Goal: Navigation & Orientation: Find specific page/section

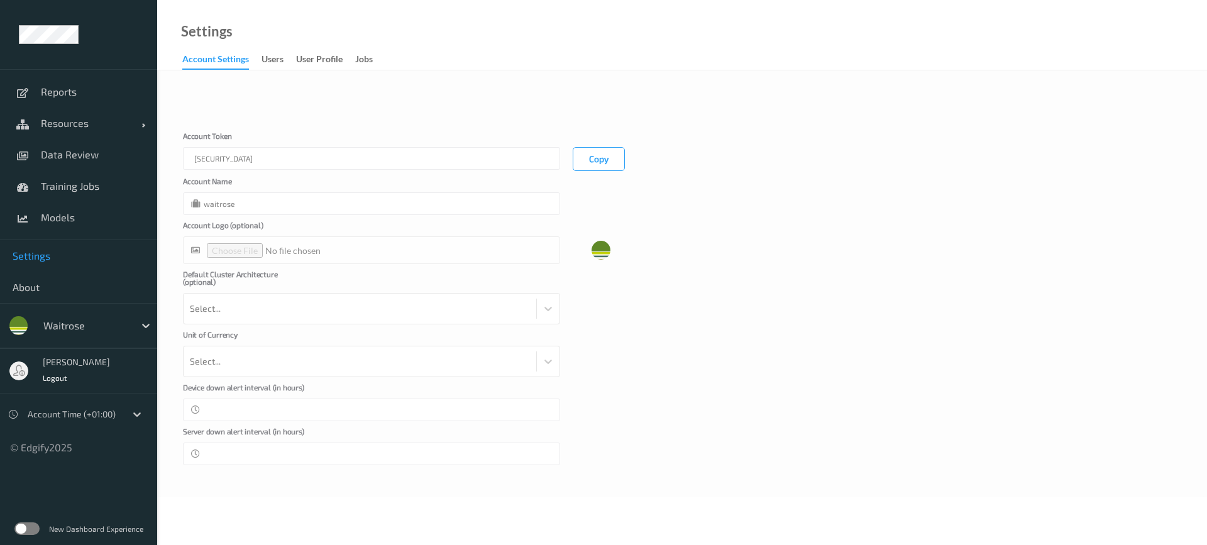
type input "waitrose"
type input "**"
type input "*"
click at [70, 123] on span "Resources" at bounding box center [91, 123] width 101 height 13
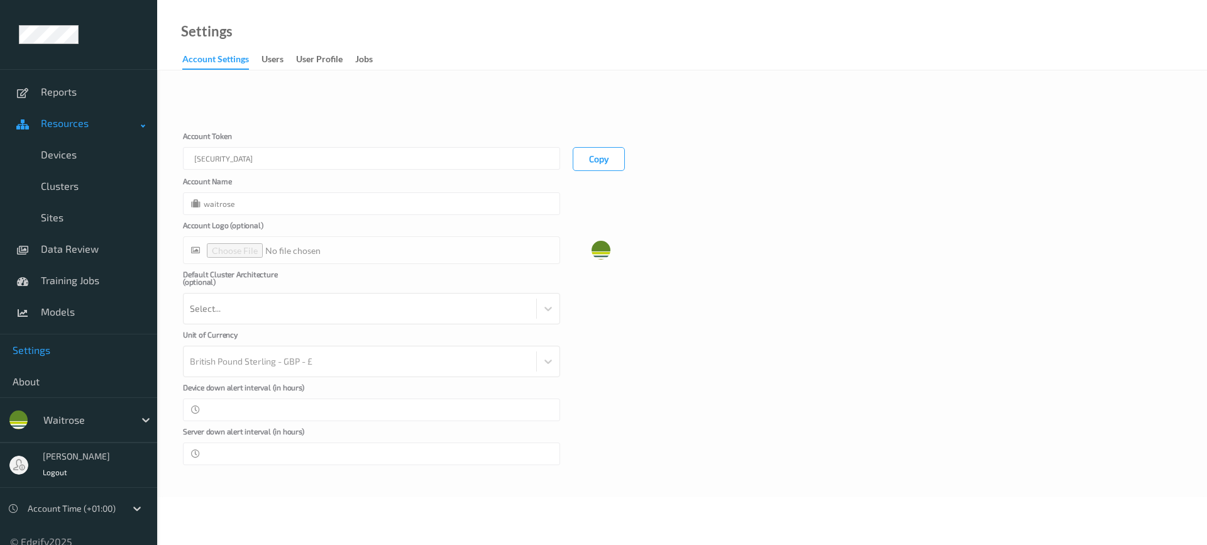
click at [73, 133] on link "Resources" at bounding box center [78, 123] width 157 height 31
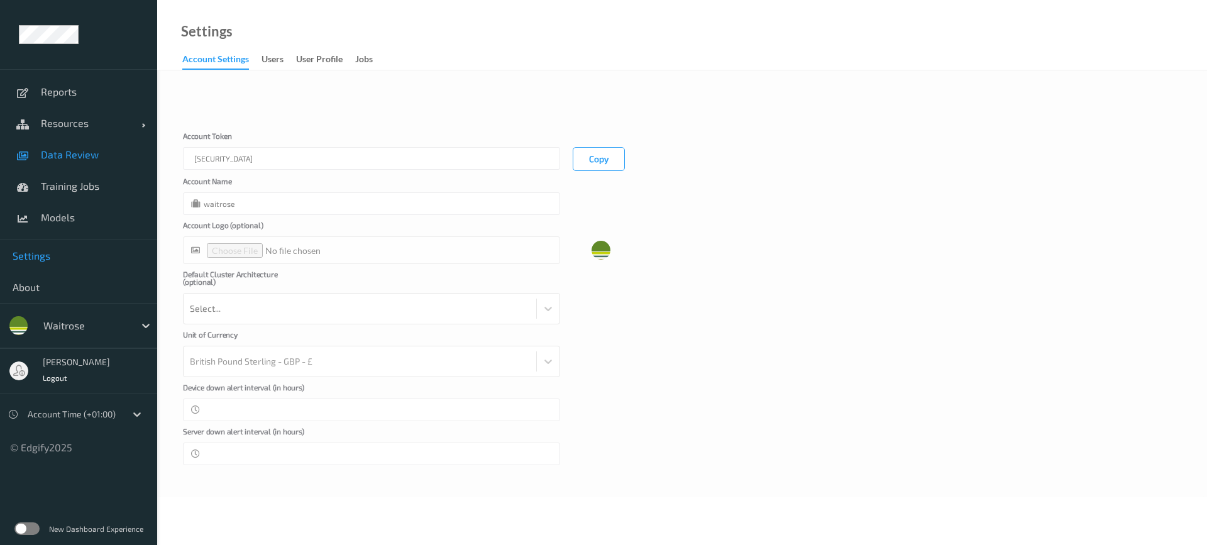
click at [74, 158] on span "Data Review" at bounding box center [93, 154] width 104 height 13
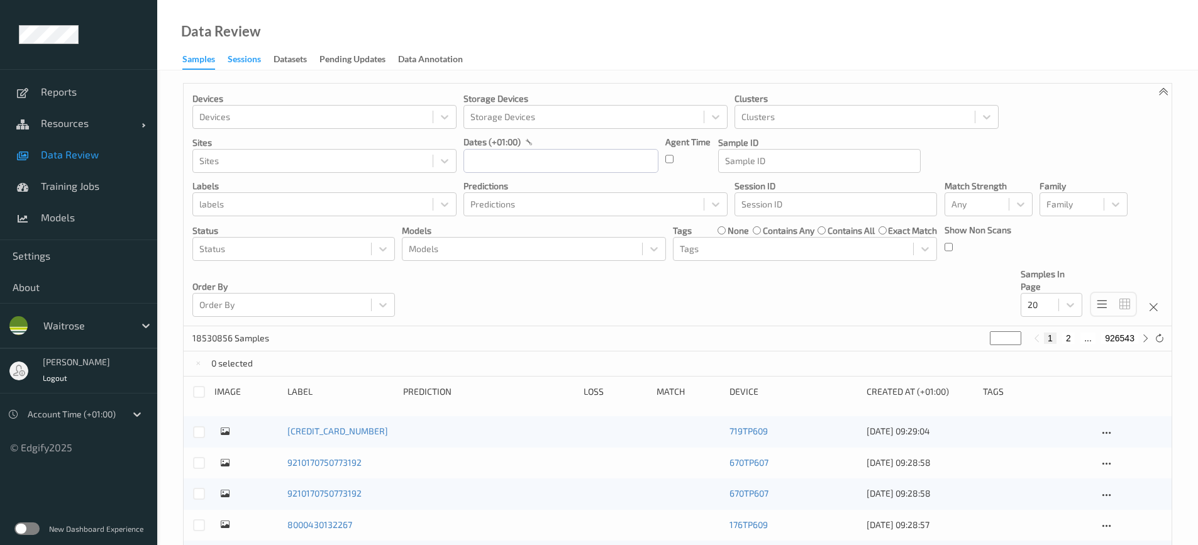
click at [243, 64] on div "Sessions" at bounding box center [244, 61] width 33 height 16
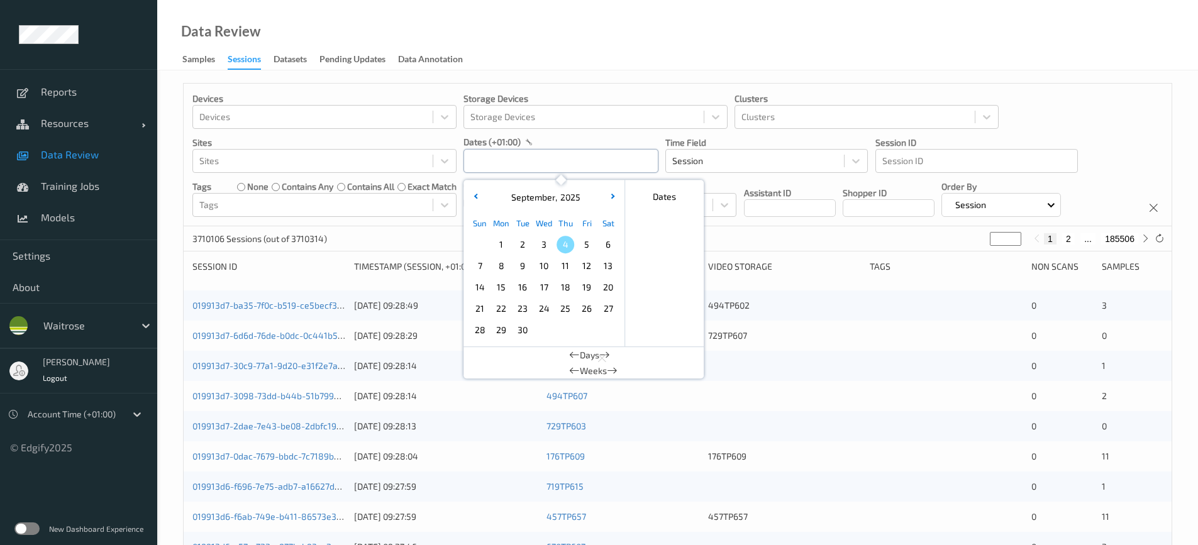
click at [576, 155] on input "text" at bounding box center [560, 161] width 195 height 24
click at [517, 241] on span "2" at bounding box center [523, 245] width 18 height 18
type input "02/09/2025 00:00 -> 02/09/2025 23:59"
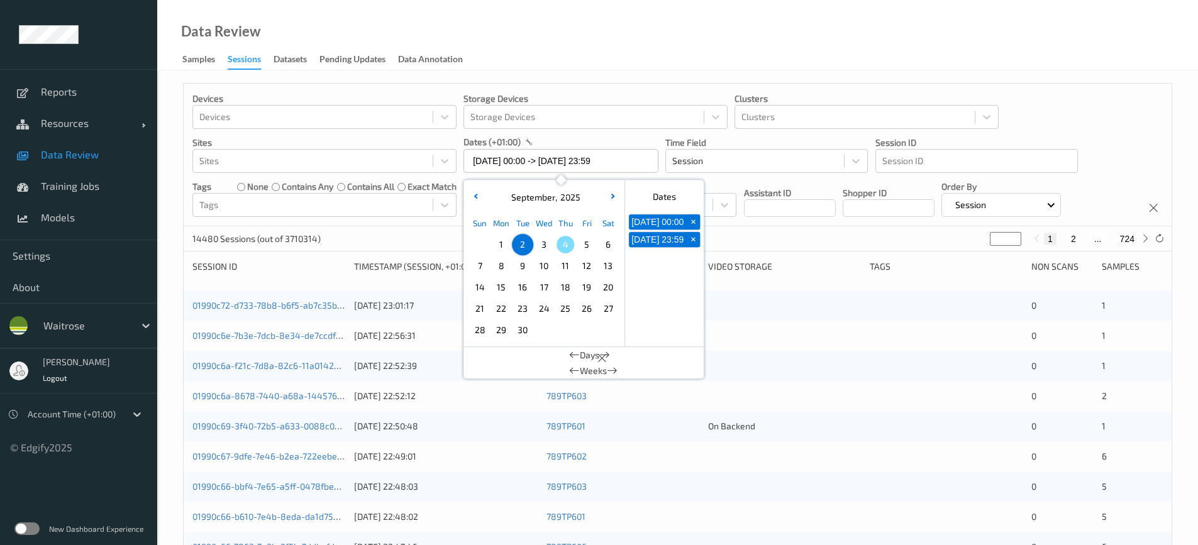
click at [516, 40] on div "Data Review Samples Sessions Datasets Pending Updates Data Annotation" at bounding box center [677, 35] width 1041 height 70
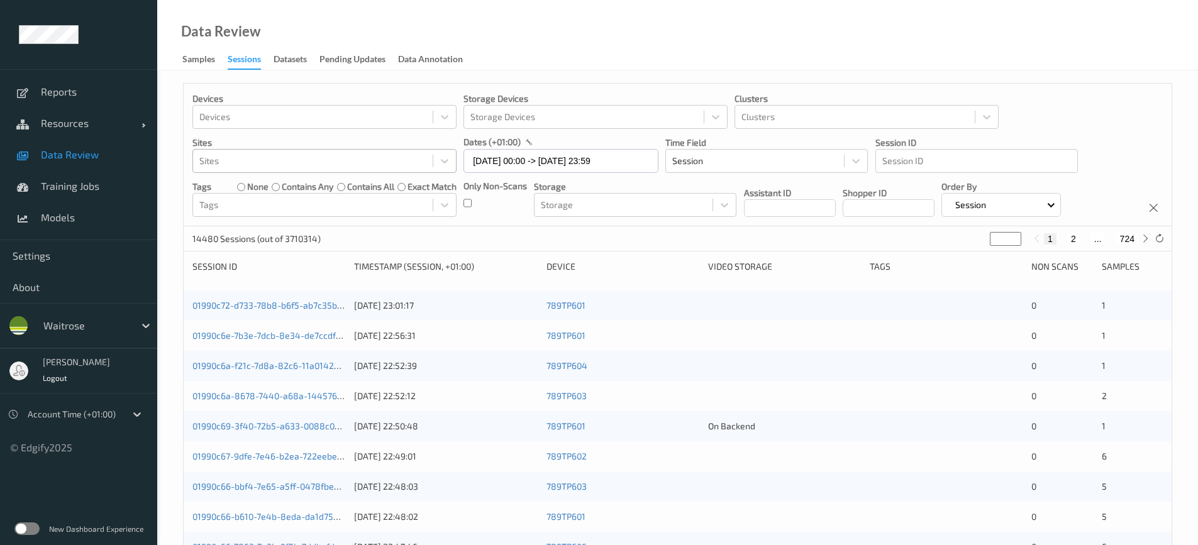
click at [337, 163] on div at bounding box center [312, 160] width 227 height 15
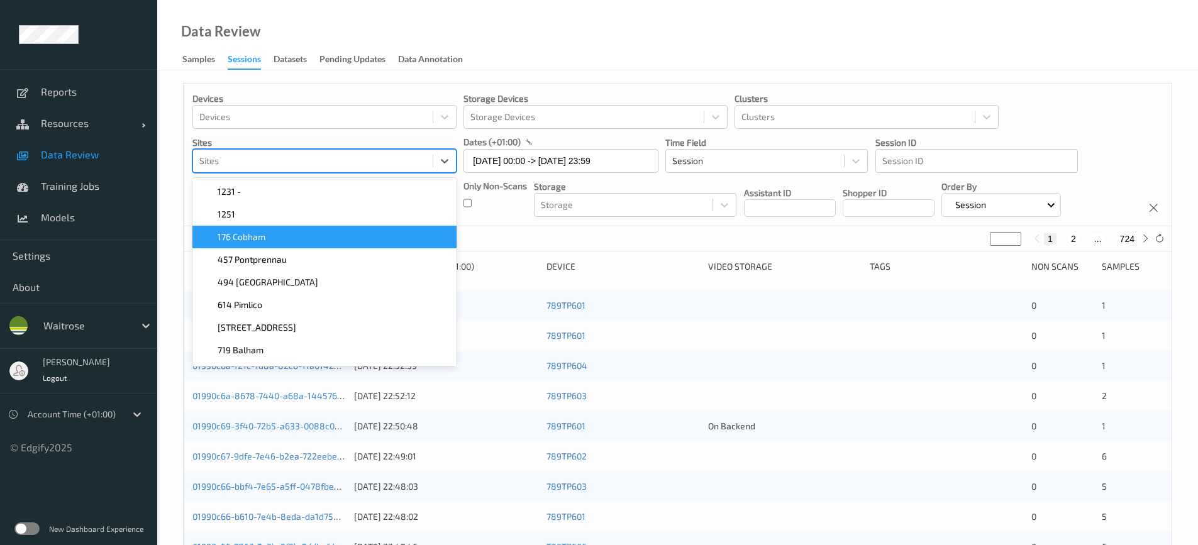
click at [245, 238] on span "176 Cobham" at bounding box center [242, 237] width 48 height 13
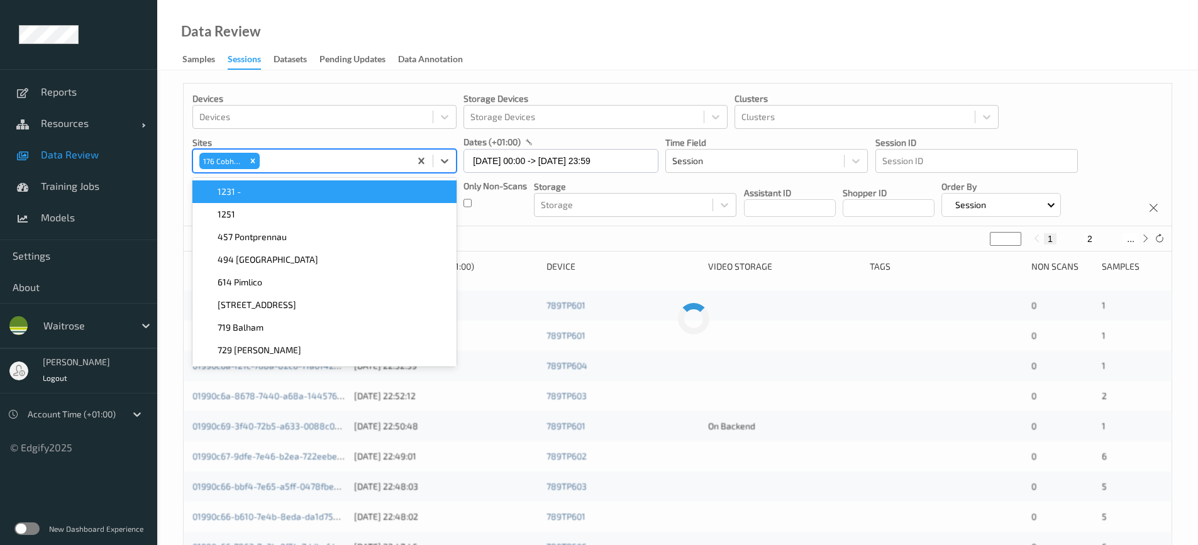
click at [656, 64] on div "Data Review Samples Sessions Datasets Pending Updates Data Annotation" at bounding box center [677, 35] width 1041 height 70
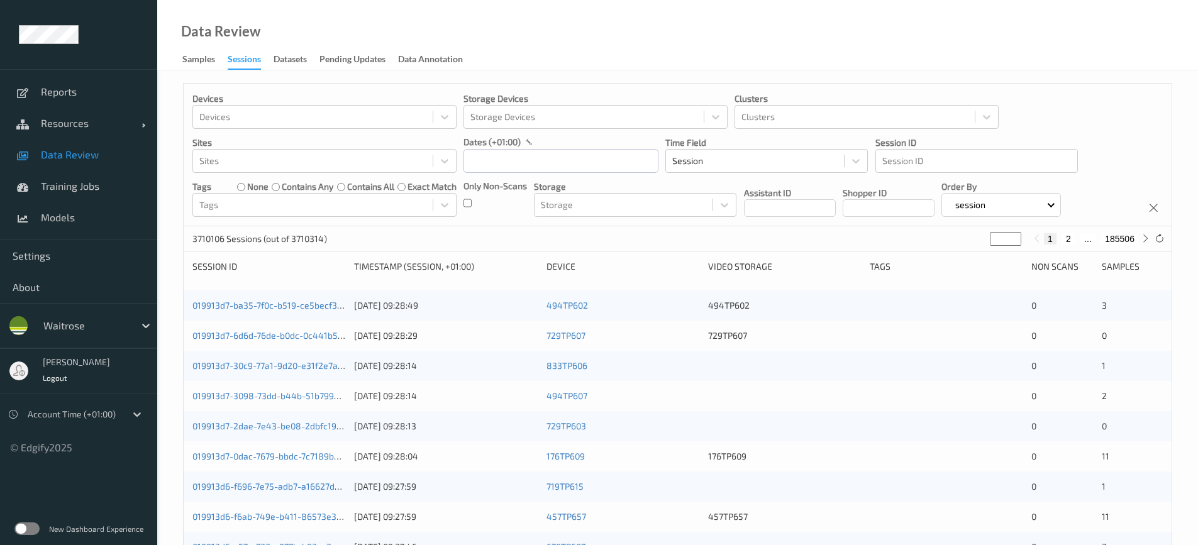
click at [35, 527] on label at bounding box center [26, 528] width 25 height 13
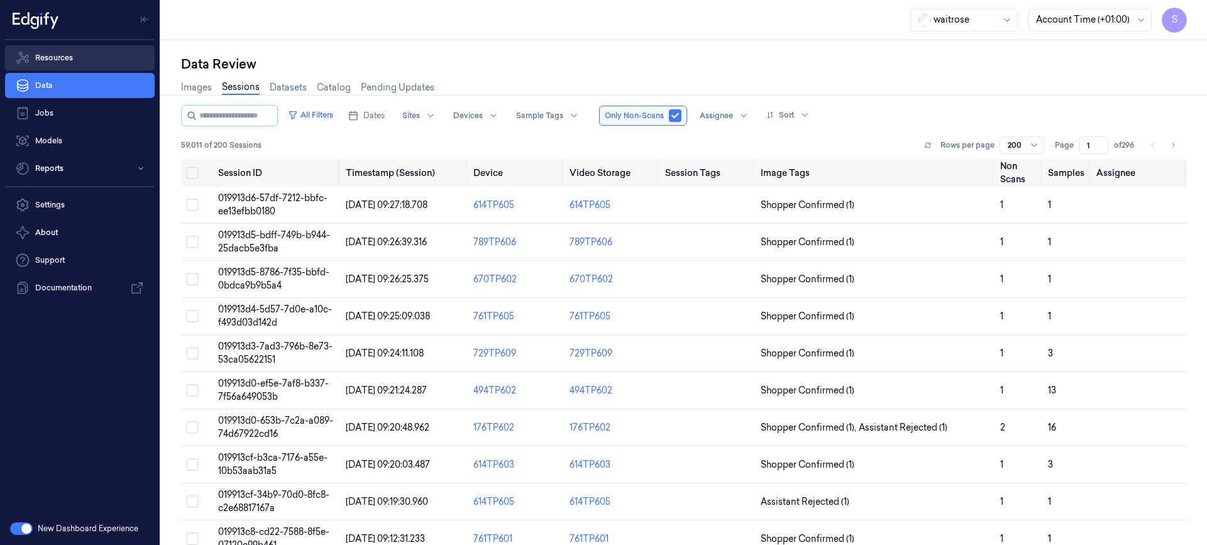
click at [74, 56] on link "Resources" at bounding box center [80, 57] width 150 height 25
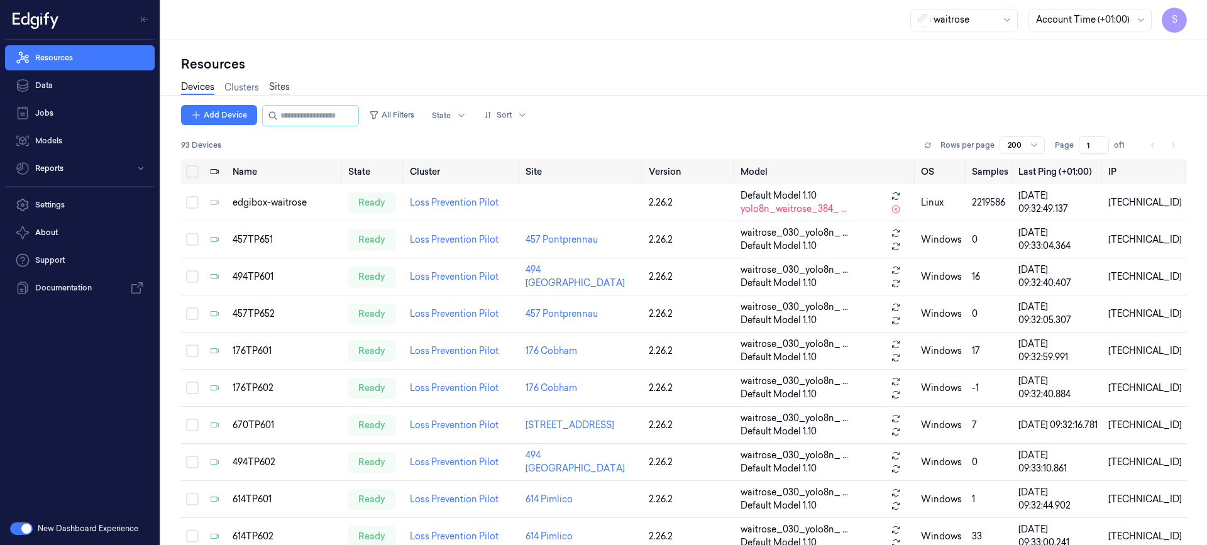
click at [283, 84] on link "Sites" at bounding box center [279, 87] width 21 height 14
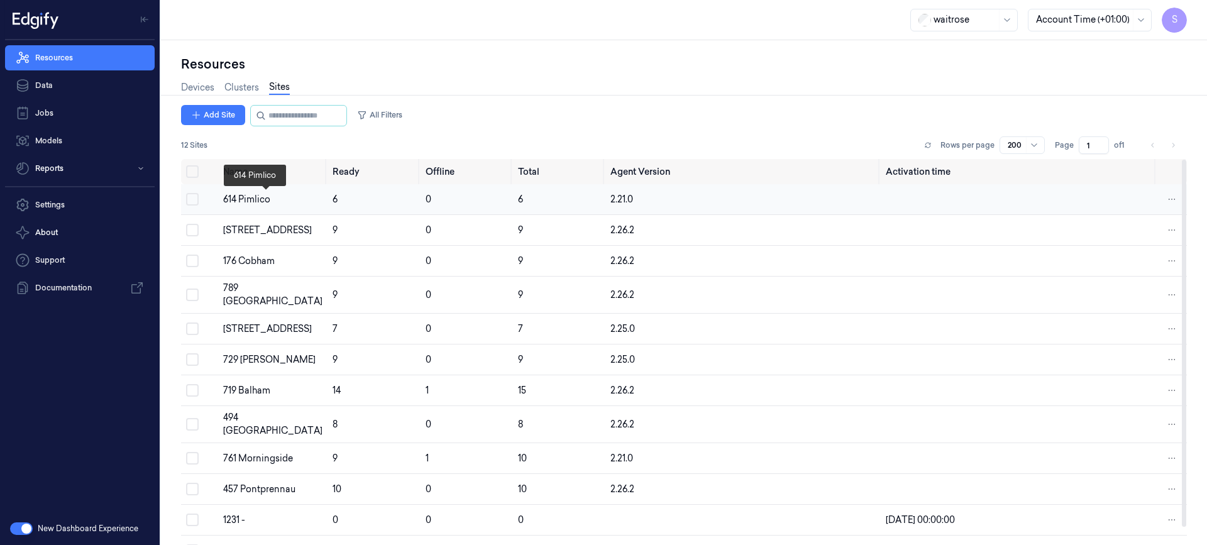
click at [262, 201] on div "614 Pimlico" at bounding box center [272, 199] width 99 height 13
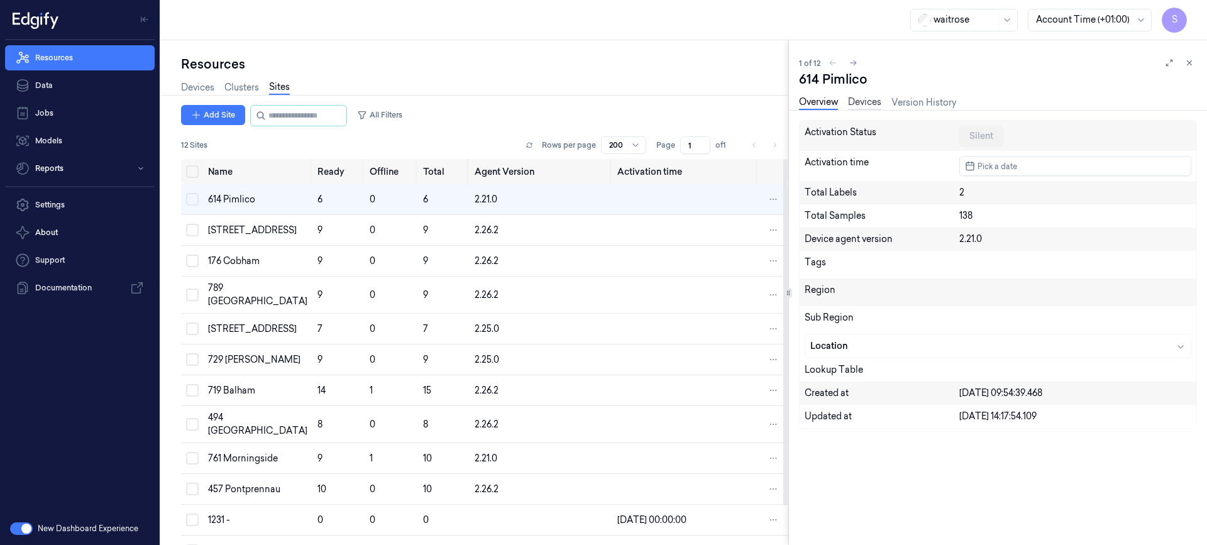
click at [860, 103] on link "Devices" at bounding box center [864, 103] width 33 height 14
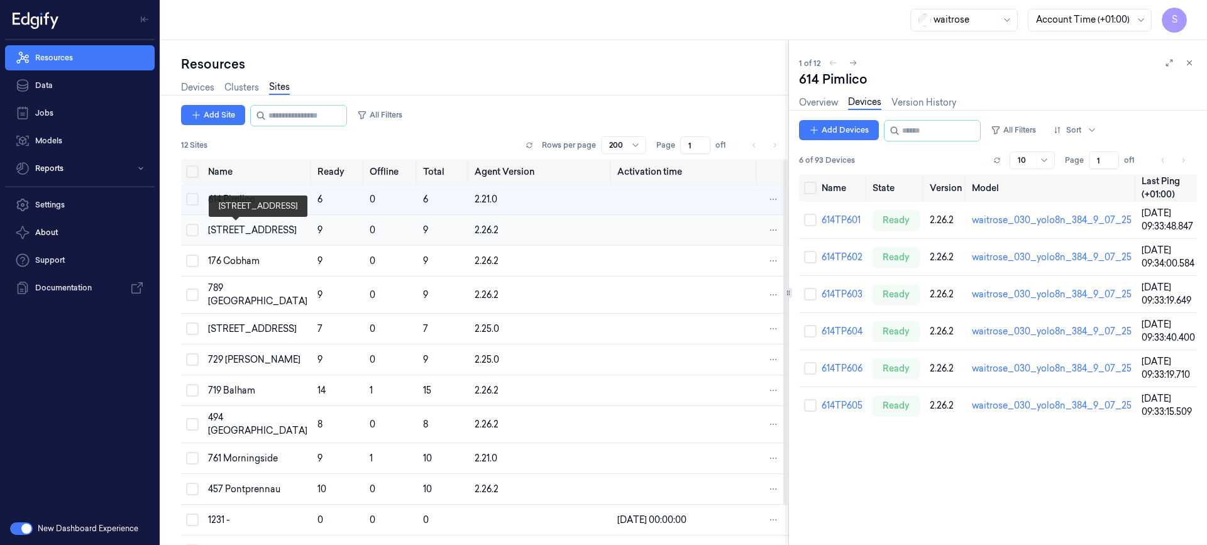
click at [247, 228] on div "[STREET_ADDRESS]" at bounding box center [257, 230] width 99 height 13
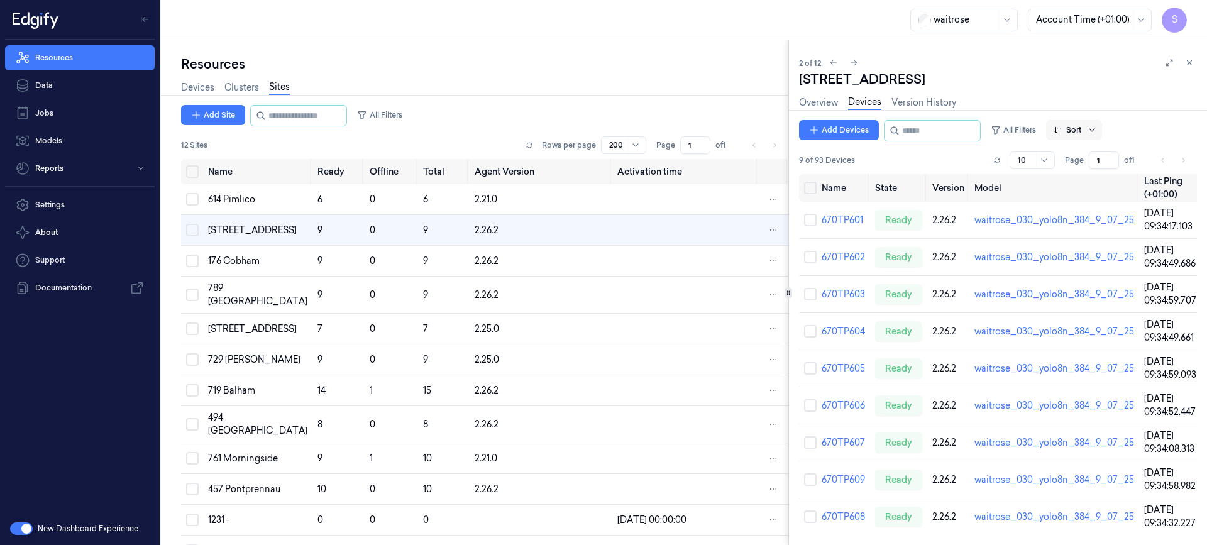
click at [1097, 128] on icon at bounding box center [1092, 130] width 10 height 10
click at [1098, 195] on div "Name" at bounding box center [1120, 197] width 109 height 13
click at [234, 392] on div "719 Balham" at bounding box center [257, 390] width 99 height 13
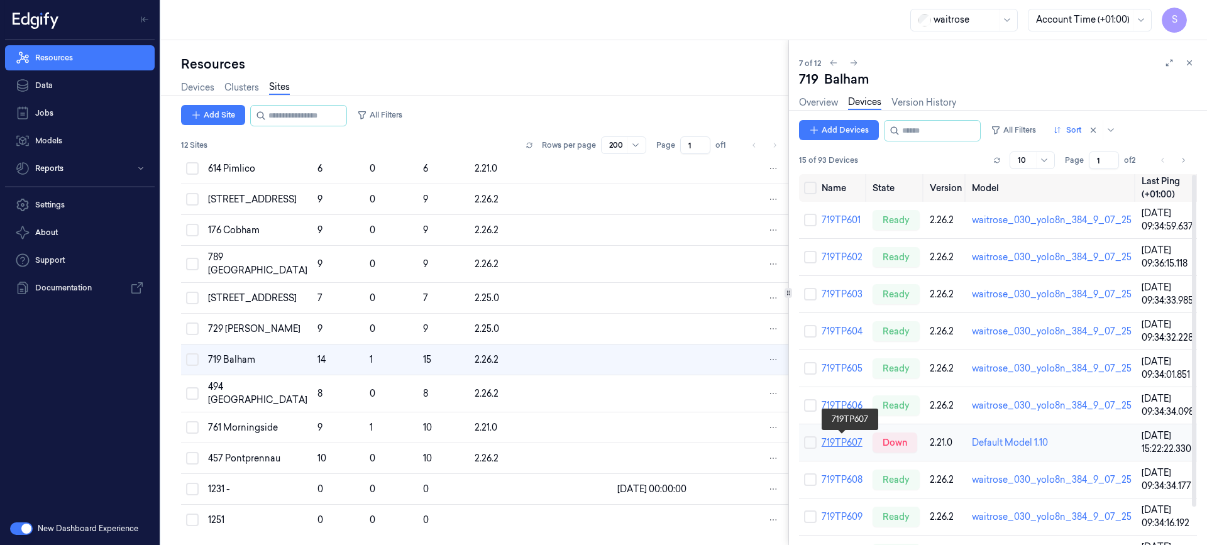
click at [858, 437] on link "719TP607" at bounding box center [842, 442] width 41 height 11
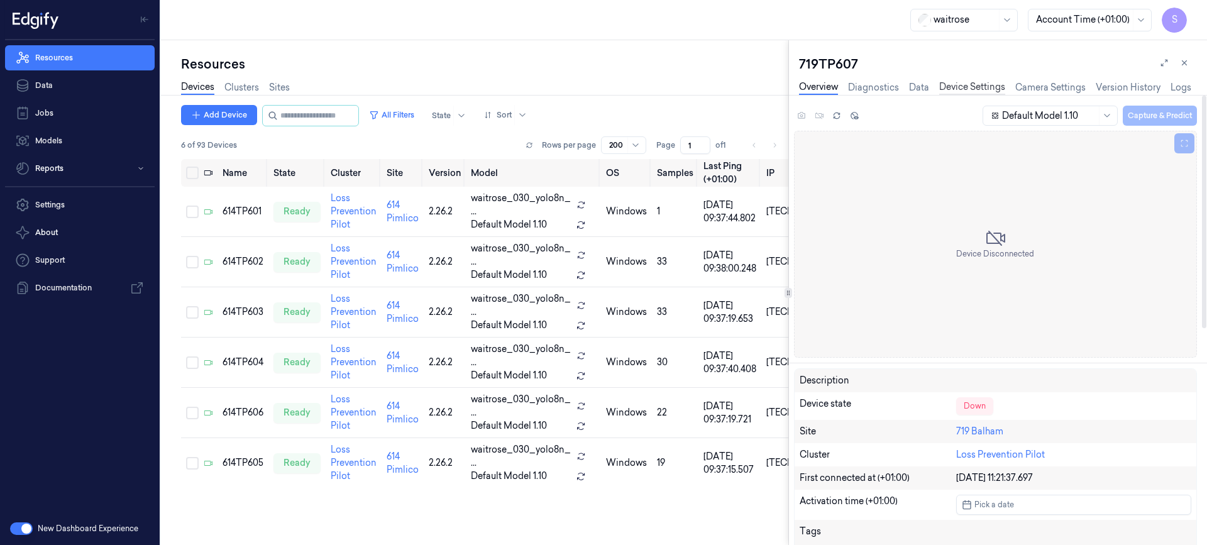
click at [964, 84] on link "Device Settings" at bounding box center [972, 87] width 66 height 14
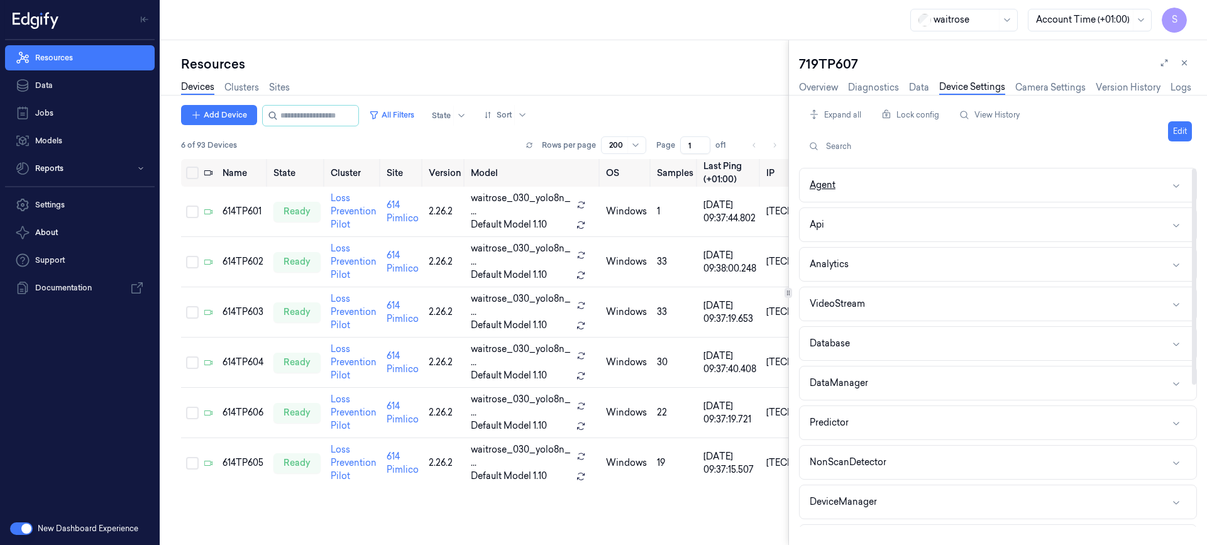
click at [826, 183] on div "Agent" at bounding box center [823, 185] width 26 height 13
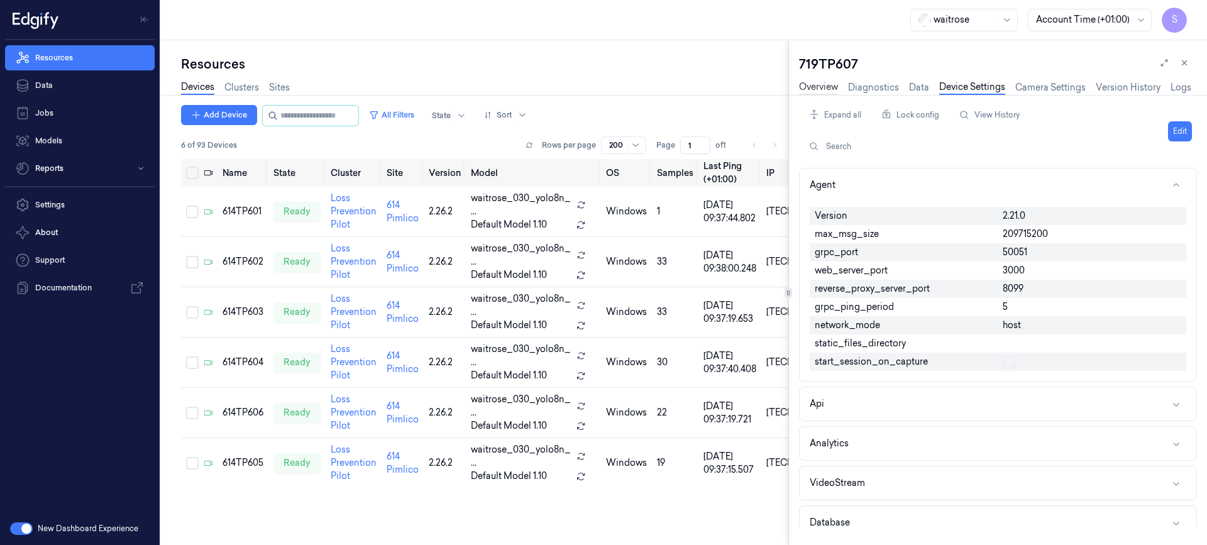
click at [816, 89] on link "Overview" at bounding box center [818, 87] width 39 height 14
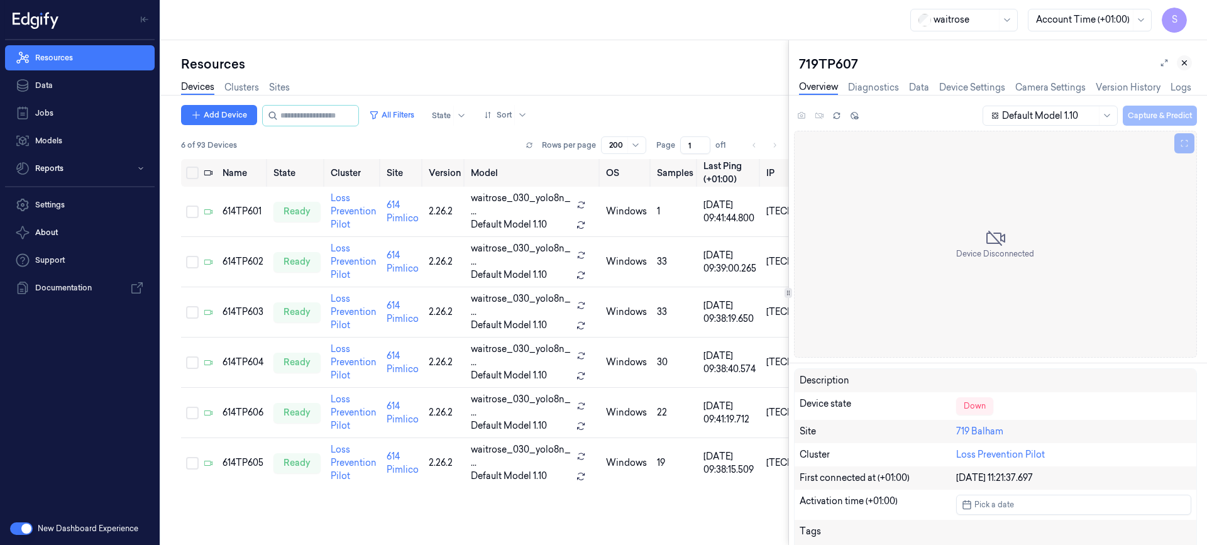
click at [1182, 64] on icon at bounding box center [1184, 62] width 9 height 9
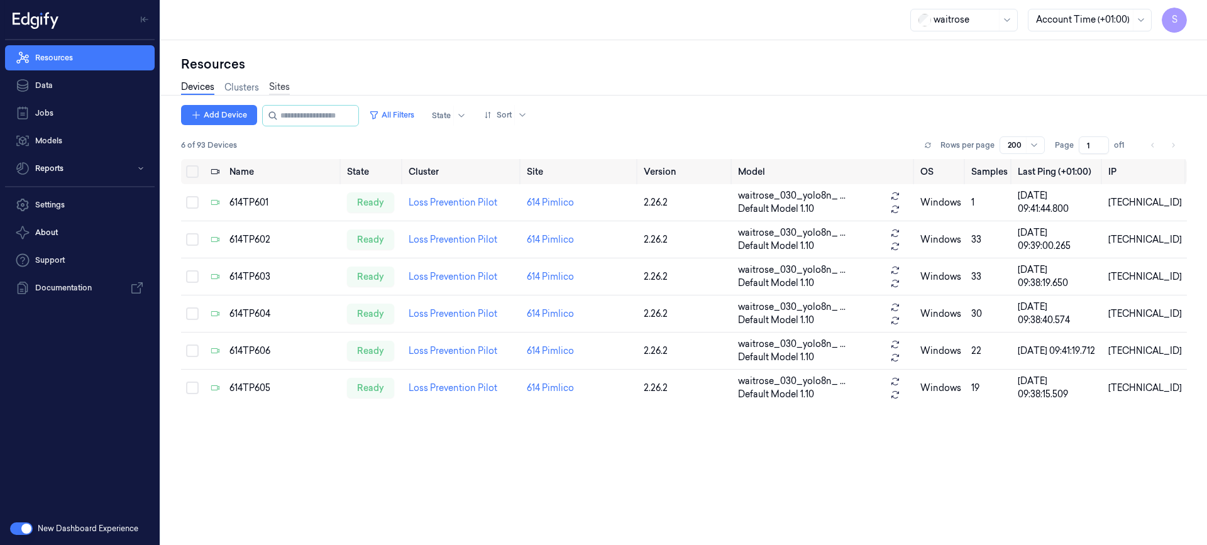
click at [280, 86] on link "Sites" at bounding box center [279, 87] width 21 height 14
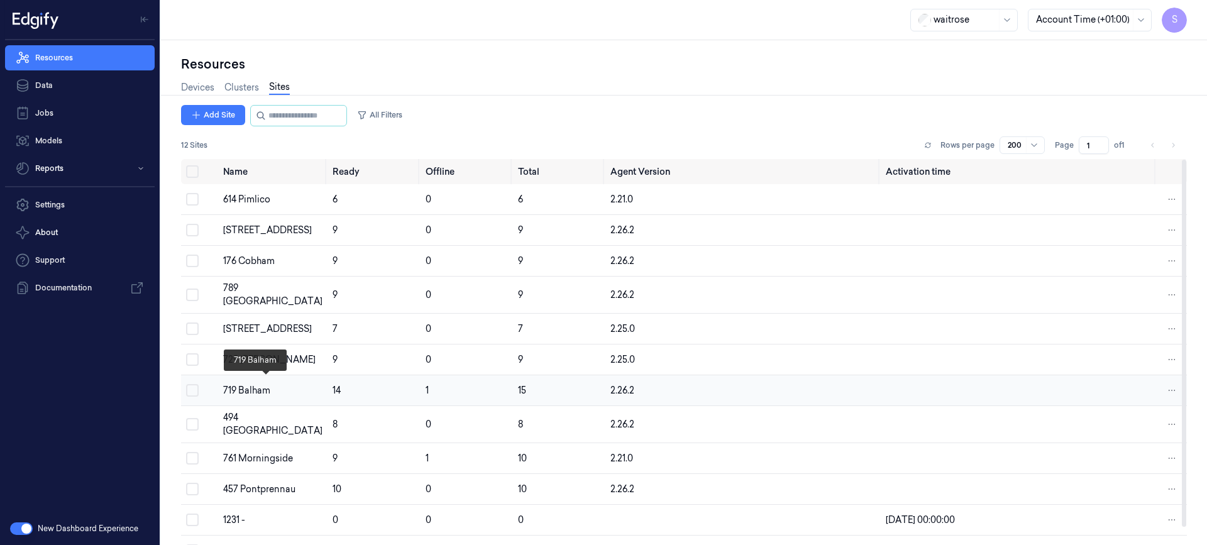
click at [265, 384] on div "719 Balham" at bounding box center [272, 390] width 99 height 13
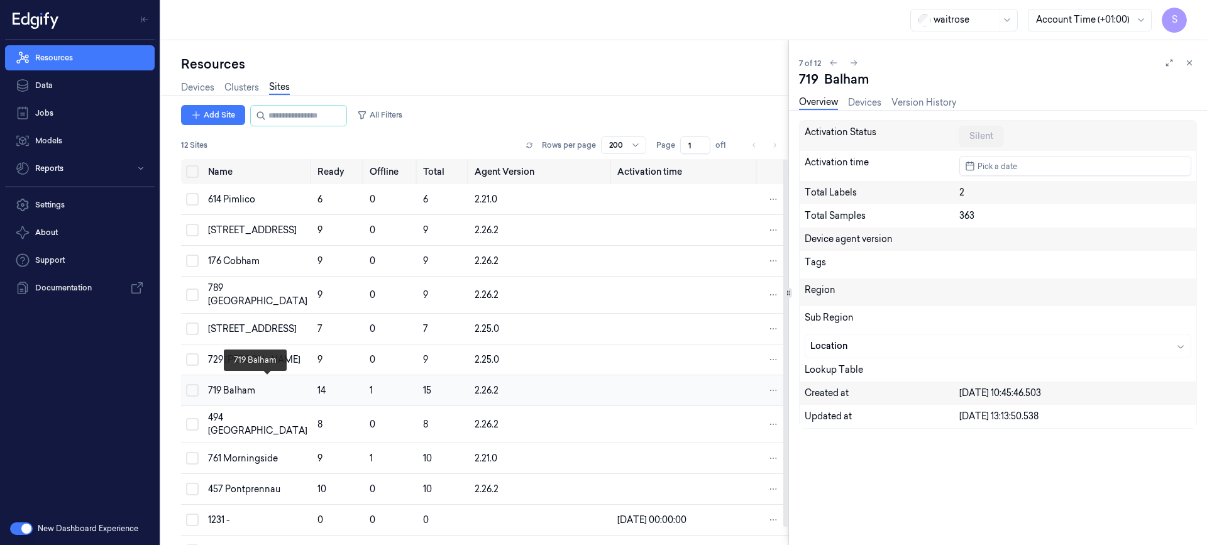
scroll to position [18, 0]
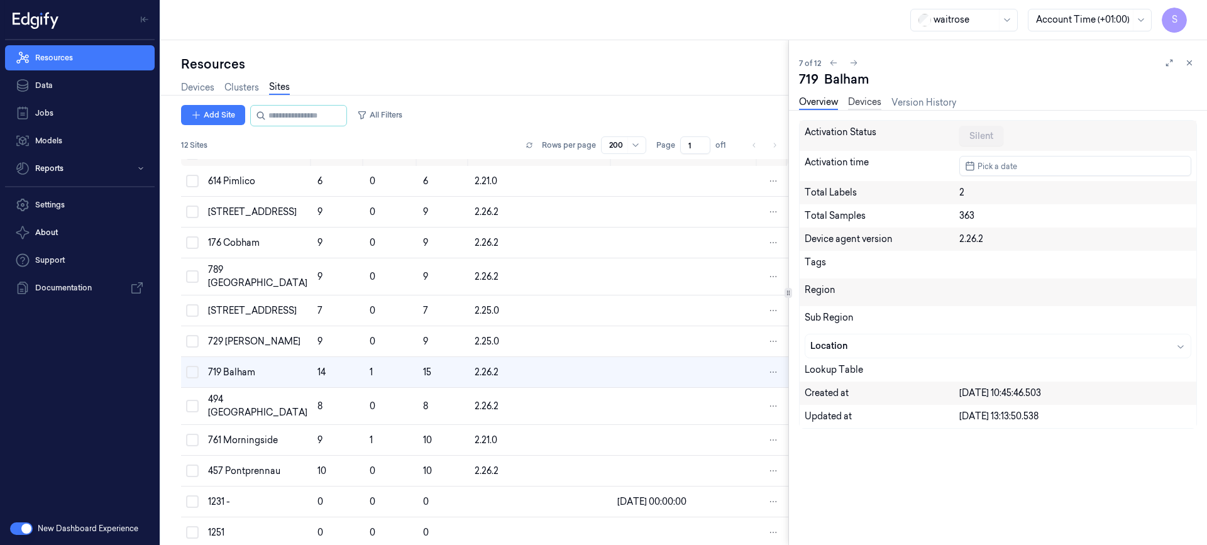
click at [863, 101] on link "Devices" at bounding box center [864, 103] width 33 height 14
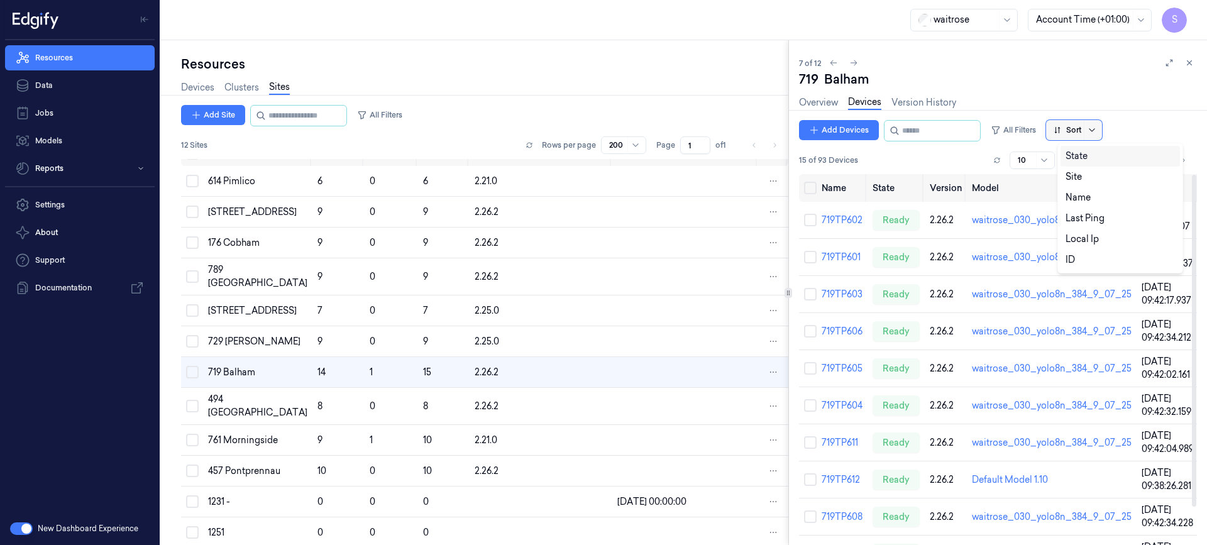
click at [1095, 130] on icon at bounding box center [1092, 129] width 6 height 3
click at [1075, 193] on div "Name" at bounding box center [1078, 197] width 25 height 13
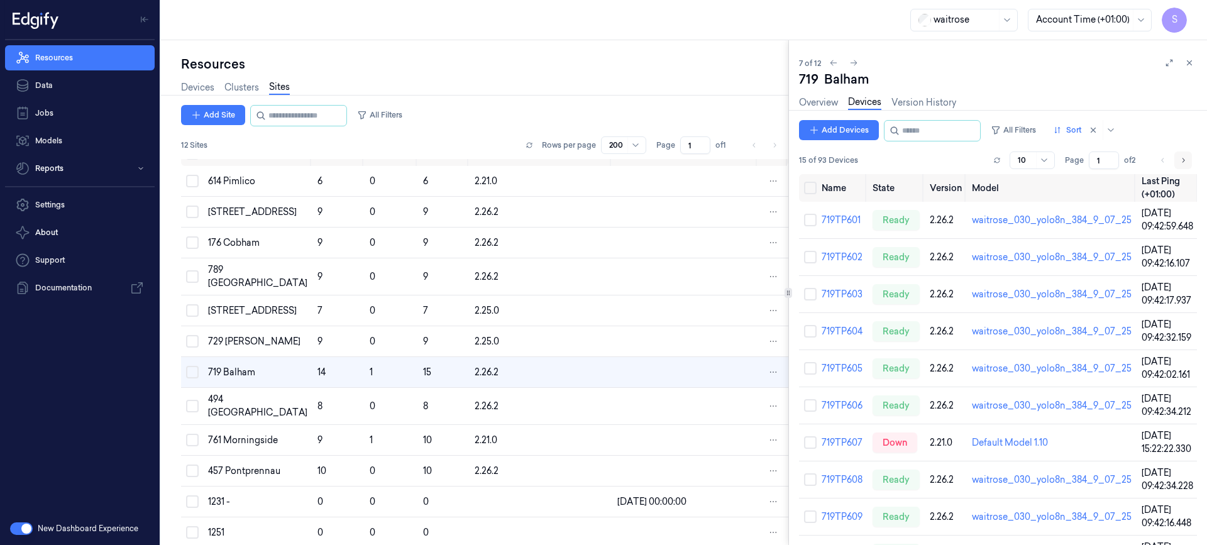
click at [1185, 157] on icon "Go to next page" at bounding box center [1183, 160] width 8 height 10
type input "2"
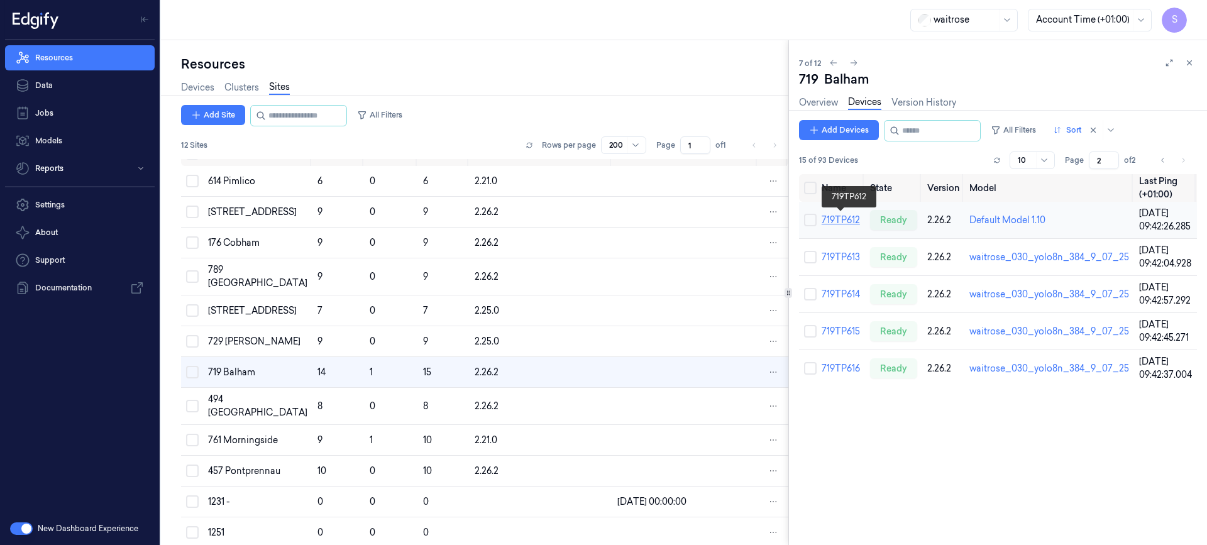
click at [842, 216] on link "719TP612" at bounding box center [841, 219] width 38 height 11
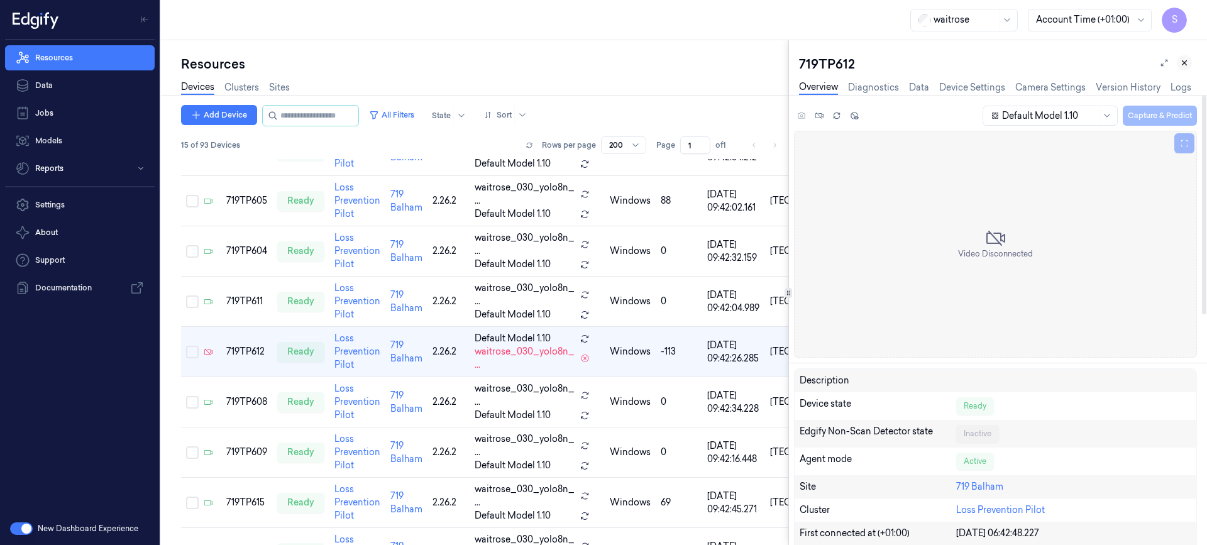
click at [1183, 62] on icon at bounding box center [1185, 63] width 4 height 4
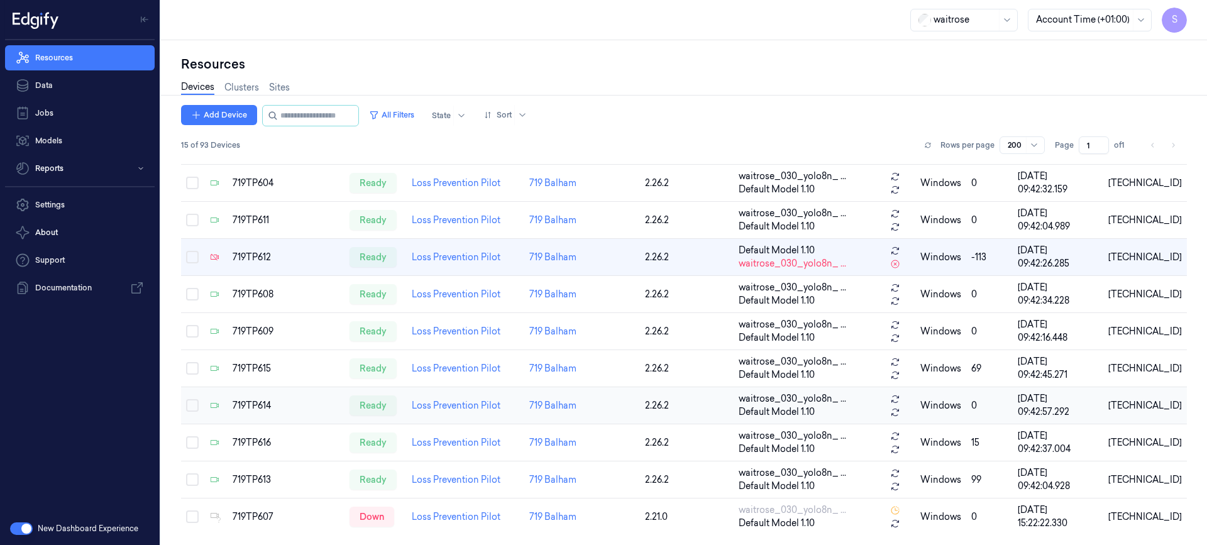
scroll to position [170, 0]
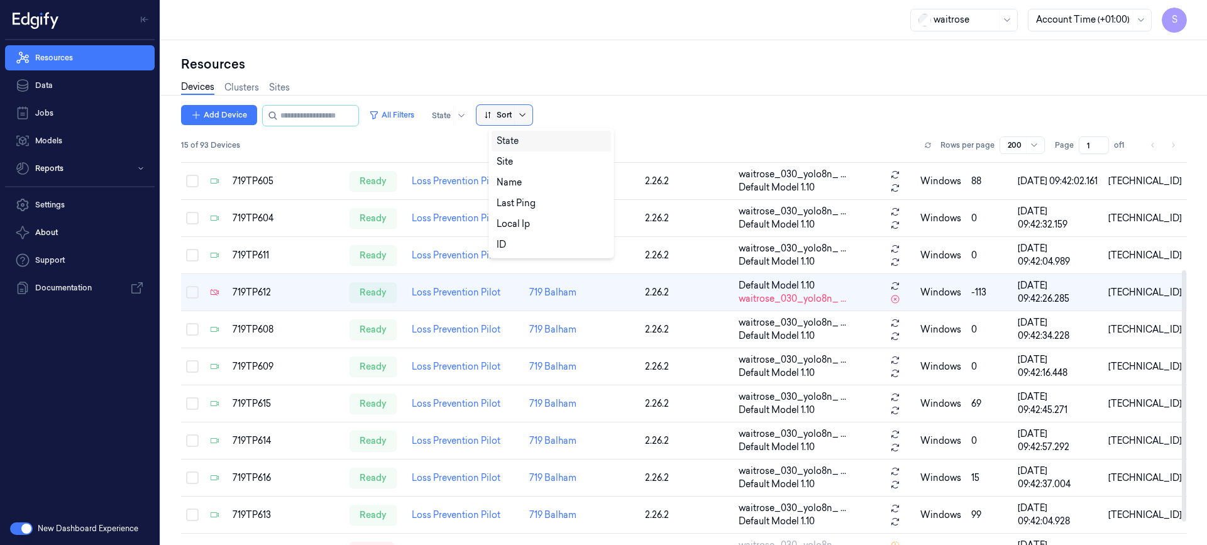
click at [527, 113] on icon at bounding box center [522, 115] width 10 height 10
click at [509, 184] on div "Name" at bounding box center [509, 182] width 25 height 13
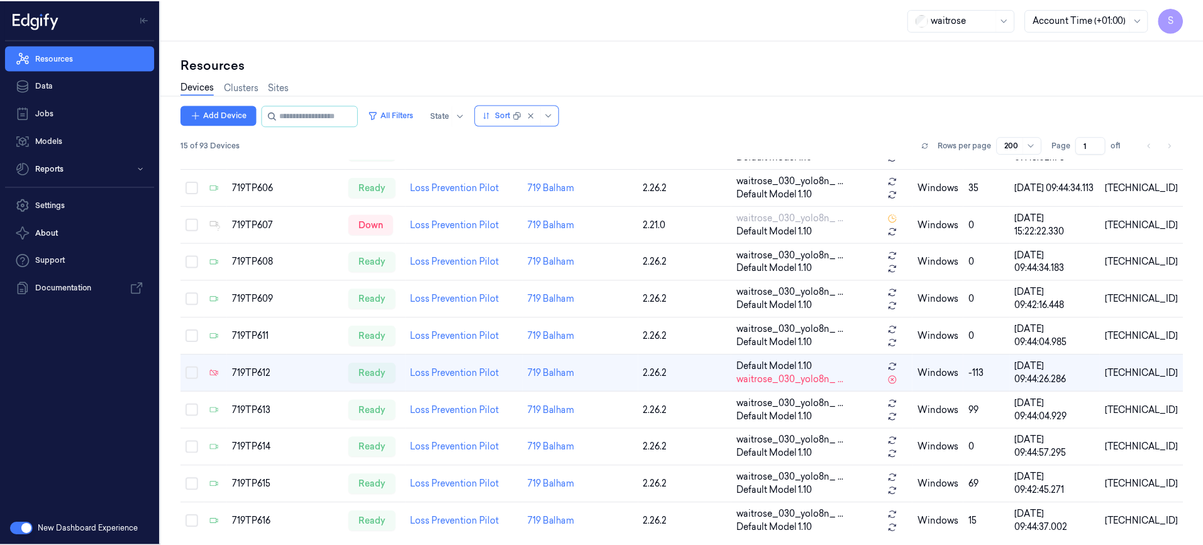
scroll to position [205, 0]
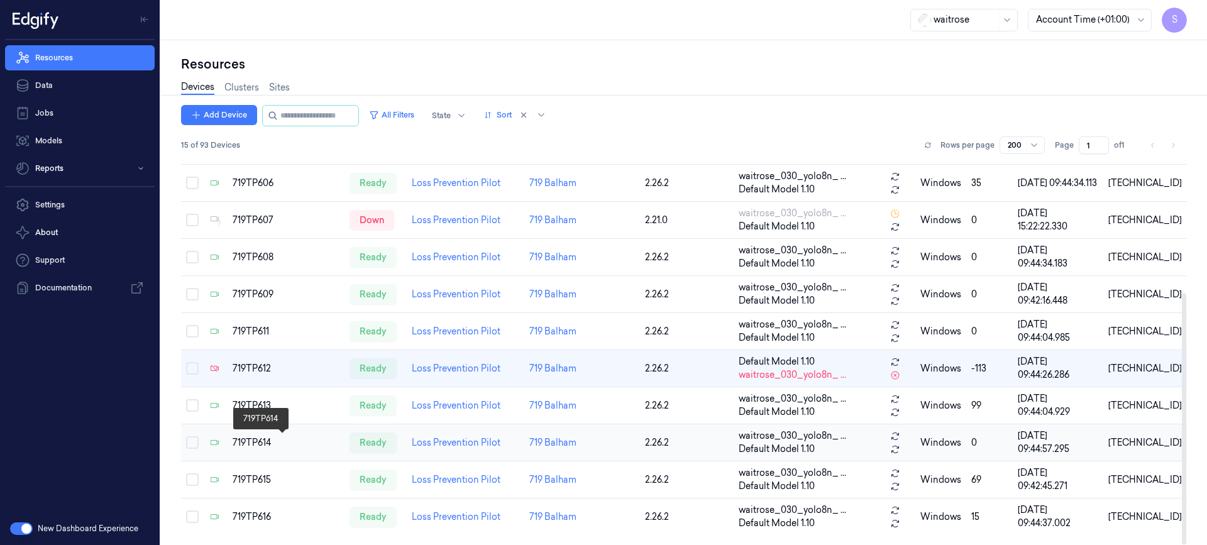
click at [249, 438] on div "719TP614" at bounding box center [286, 442] width 107 height 13
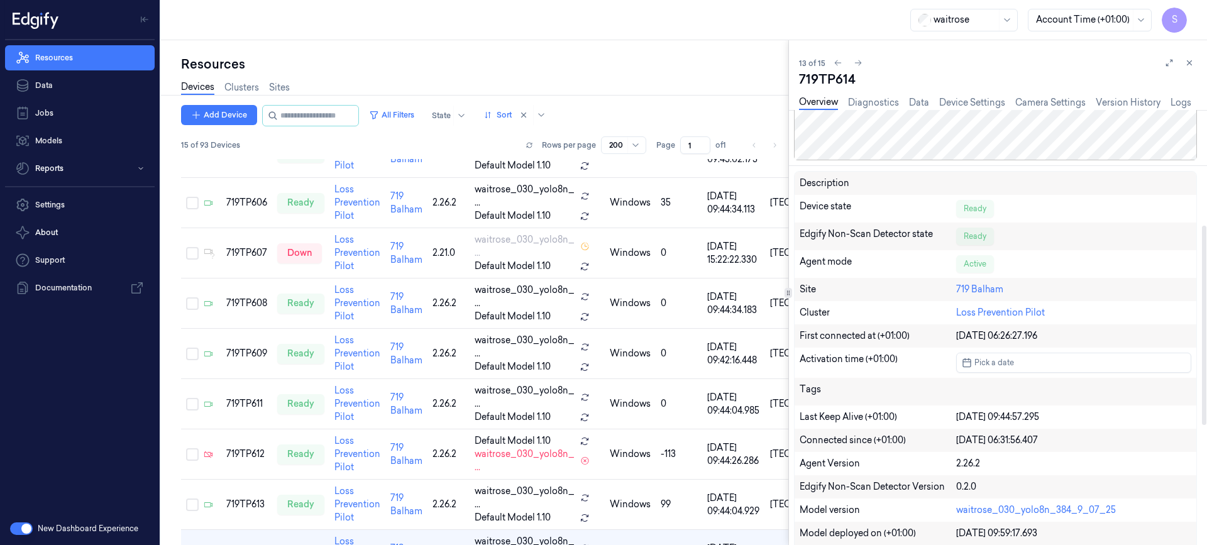
scroll to position [251, 0]
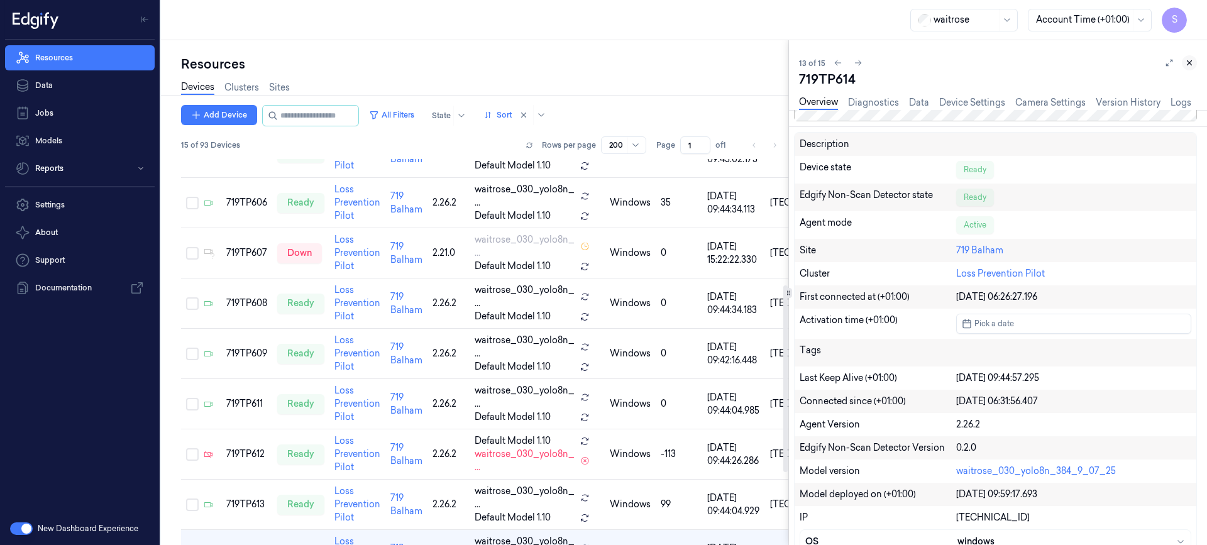
click at [1193, 62] on icon at bounding box center [1189, 62] width 9 height 9
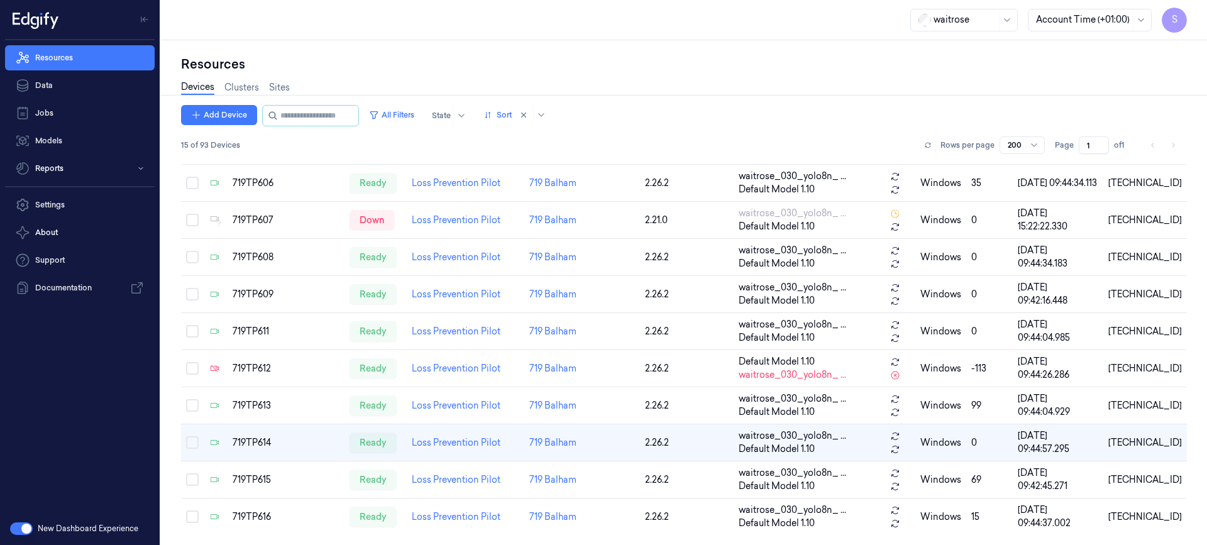
scroll to position [205, 0]
click at [73, 167] on button "Reports" at bounding box center [80, 168] width 150 height 25
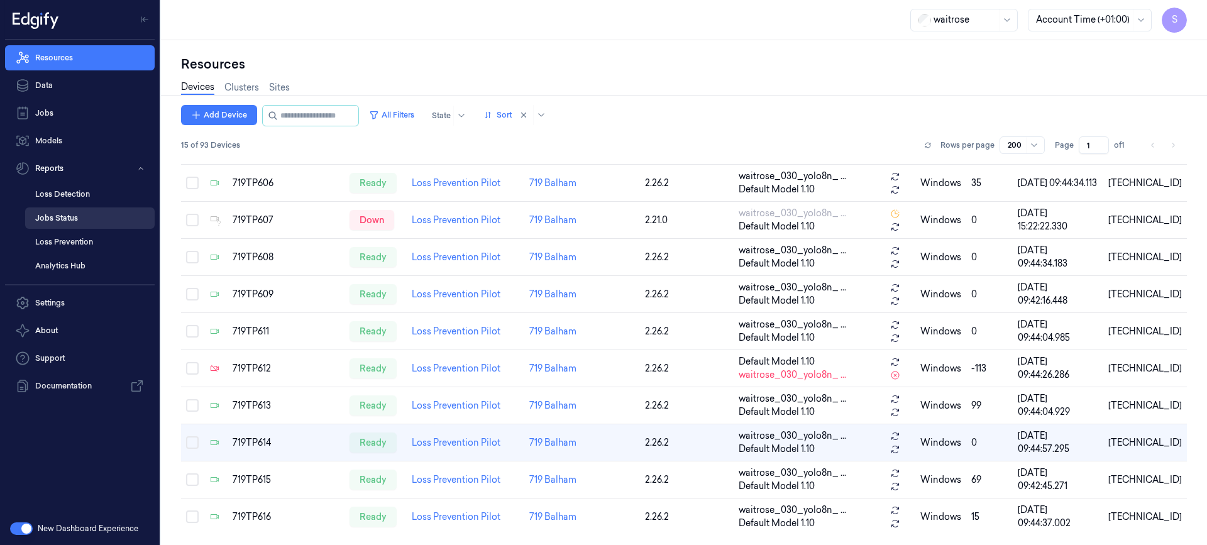
click at [66, 219] on link "Jobs Status" at bounding box center [90, 217] width 130 height 21
